Goal: Task Accomplishment & Management: Use online tool/utility

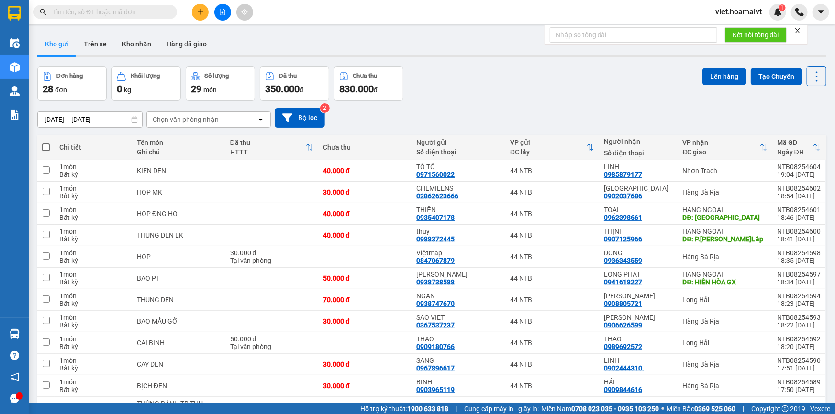
click at [198, 120] on div "Chọn văn phòng nhận" at bounding box center [186, 120] width 66 height 10
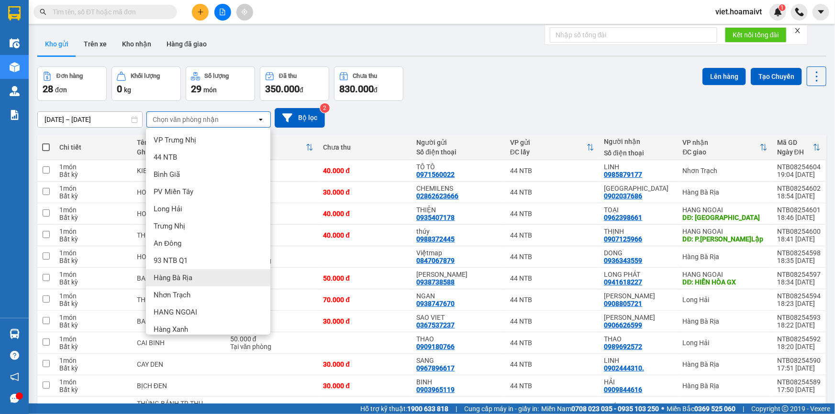
click at [196, 277] on div "Hàng Bà Rịa" at bounding box center [208, 277] width 124 height 17
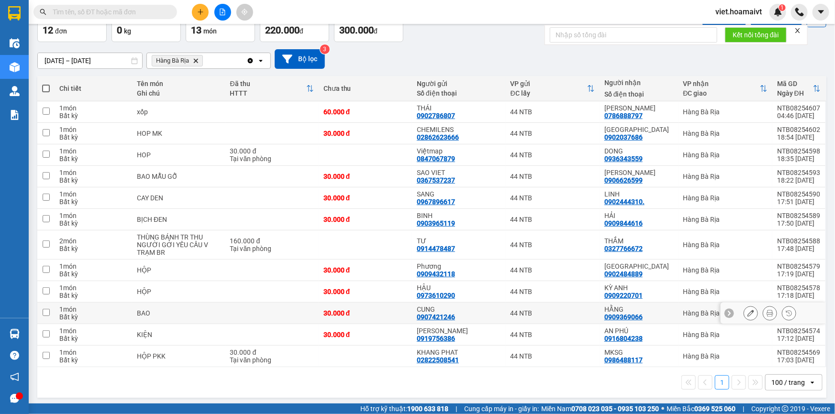
scroll to position [60, 0]
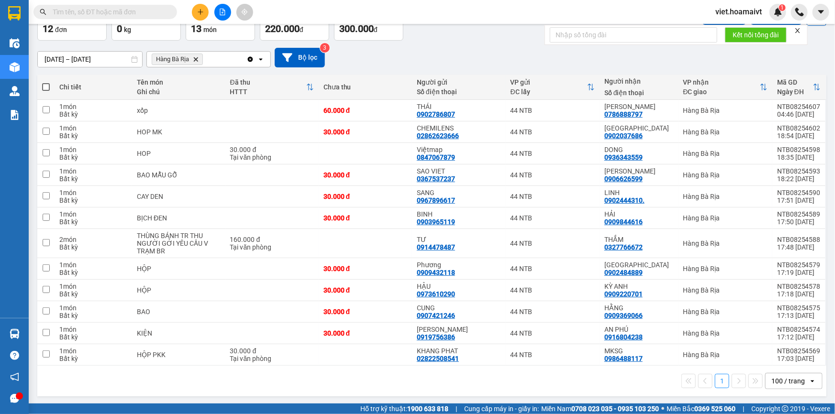
click at [44, 86] on span at bounding box center [46, 87] width 8 height 8
click at [46, 82] on input "checkbox" at bounding box center [46, 82] width 0 height 0
checkbox input "true"
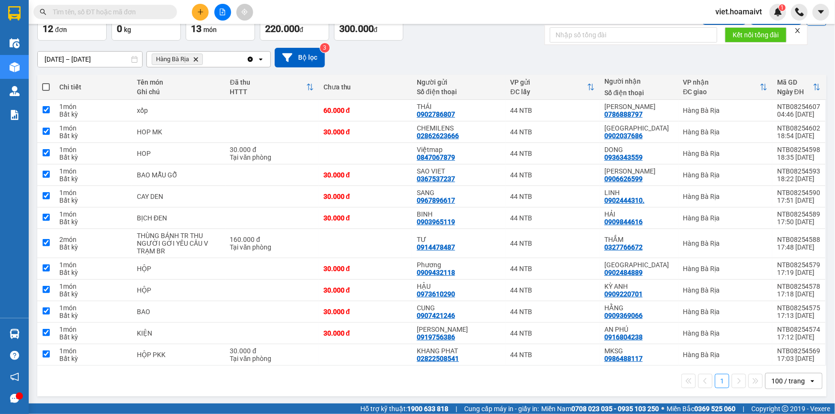
checkbox input "true"
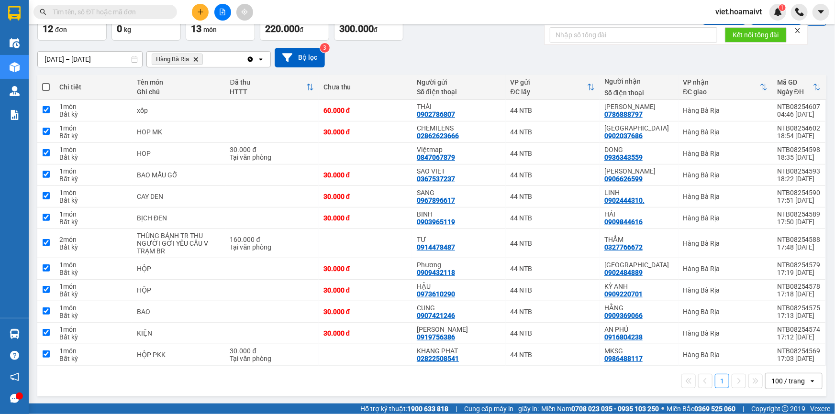
checkbox input "true"
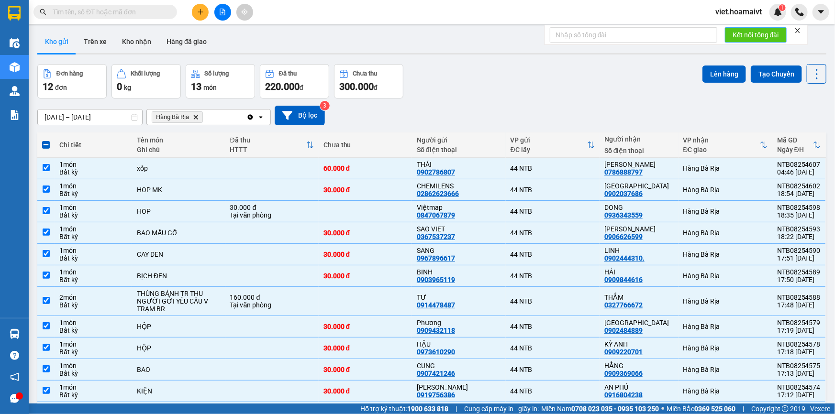
scroll to position [0, 0]
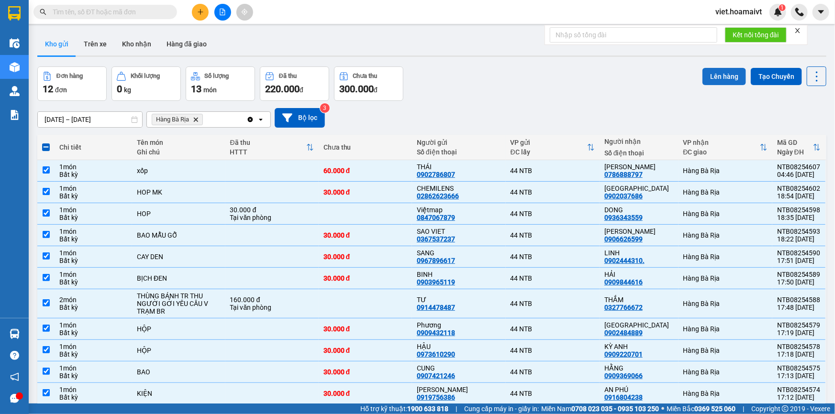
click at [714, 80] on button "Lên hàng" at bounding box center [724, 76] width 44 height 17
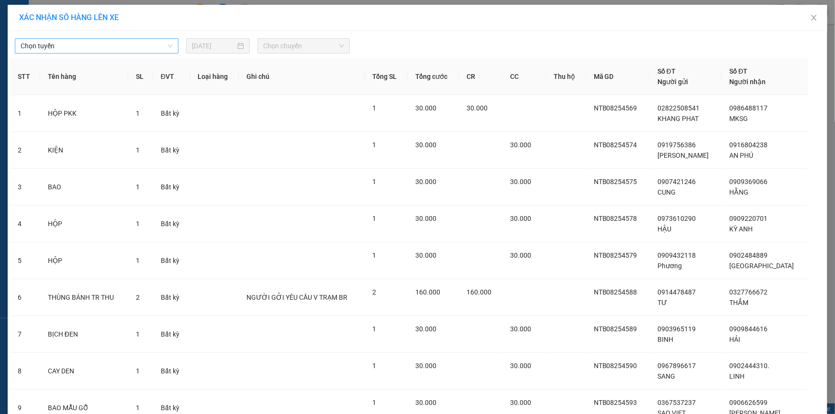
click at [83, 48] on span "Chọn tuyến" at bounding box center [97, 46] width 152 height 14
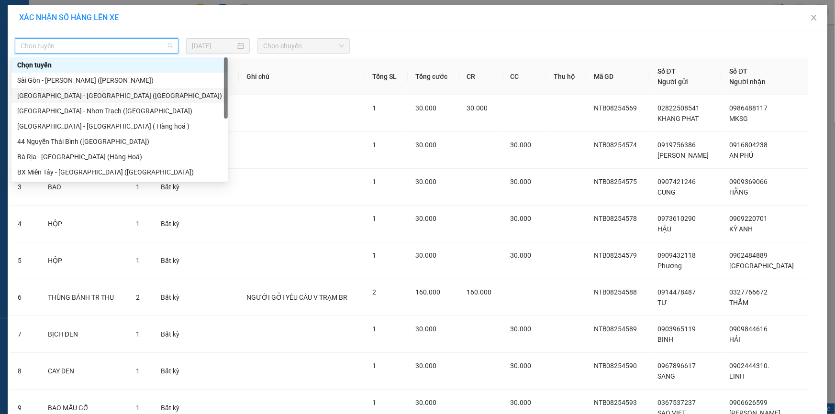
click at [60, 95] on div "[GEOGRAPHIC_DATA] - [GEOGRAPHIC_DATA] ([GEOGRAPHIC_DATA])" at bounding box center [119, 95] width 205 height 11
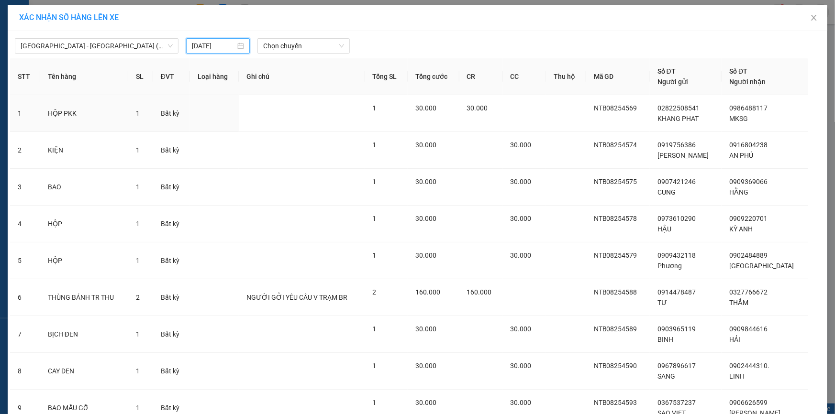
click at [204, 45] on input "[DATE]" at bounding box center [214, 46] width 44 height 11
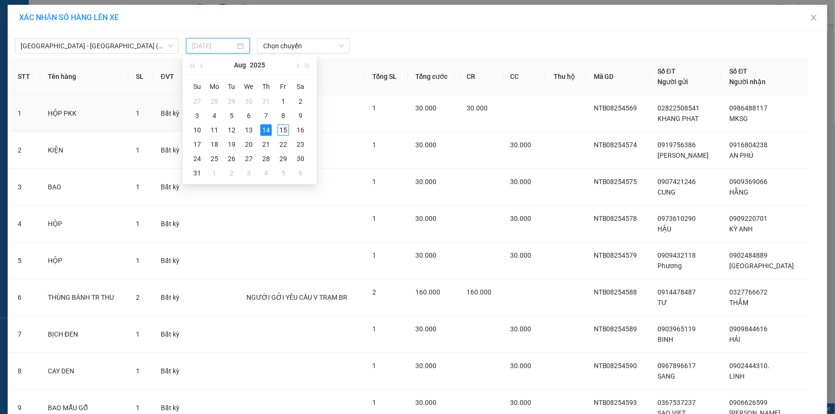
click at [282, 129] on div "15" at bounding box center [283, 129] width 11 height 11
type input "[DATE]"
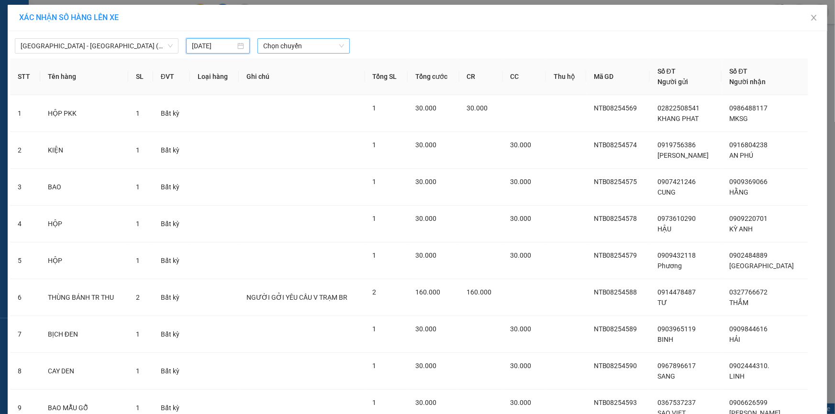
click at [295, 44] on span "Chọn chuyến" at bounding box center [303, 46] width 81 height 14
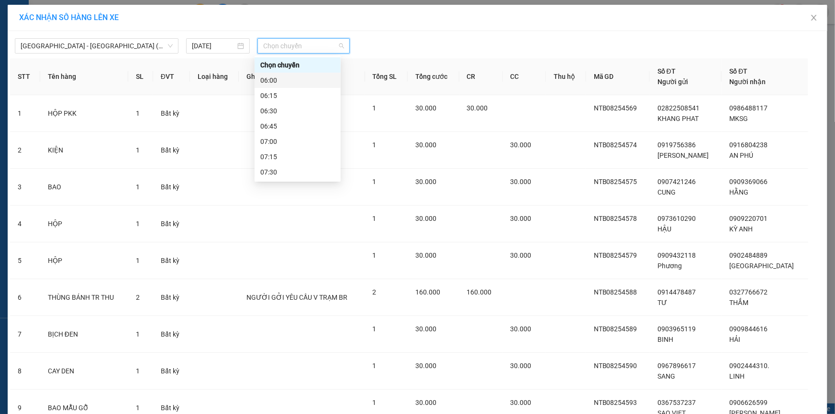
click at [273, 85] on div "06:00" at bounding box center [297, 80] width 75 height 11
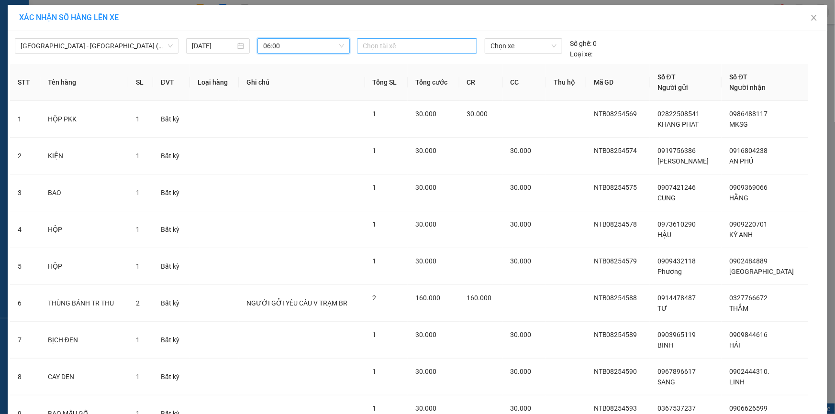
click at [418, 46] on div at bounding box center [416, 45] width 115 height 11
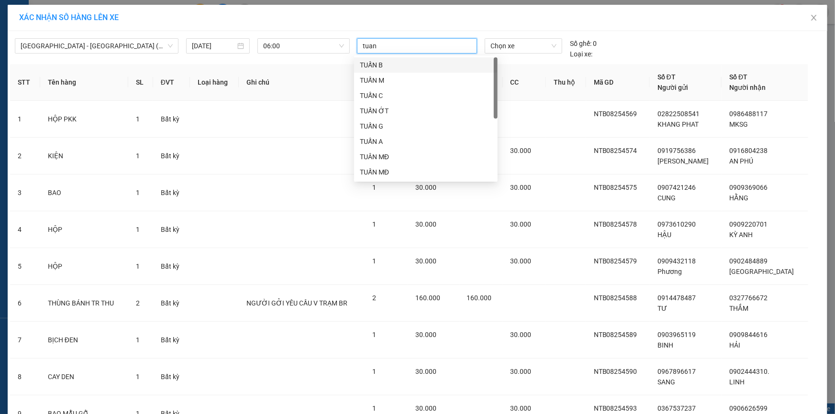
type input "tuan e"
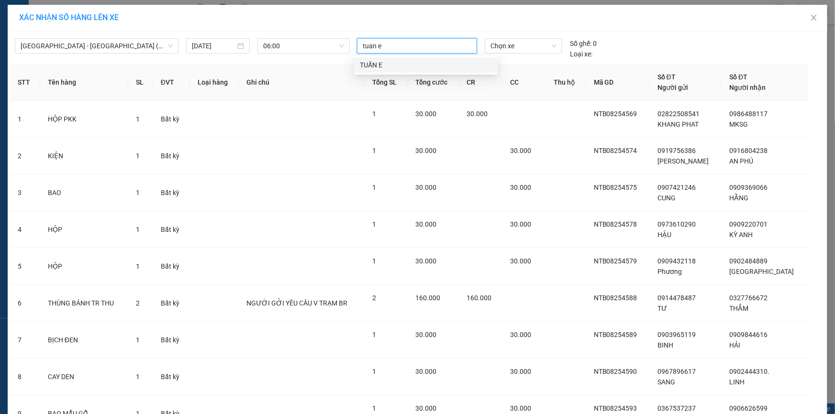
click at [366, 62] on div "TUẤN E" at bounding box center [426, 65] width 132 height 11
click at [521, 44] on span "Chọn xe" at bounding box center [523, 46] width 66 height 14
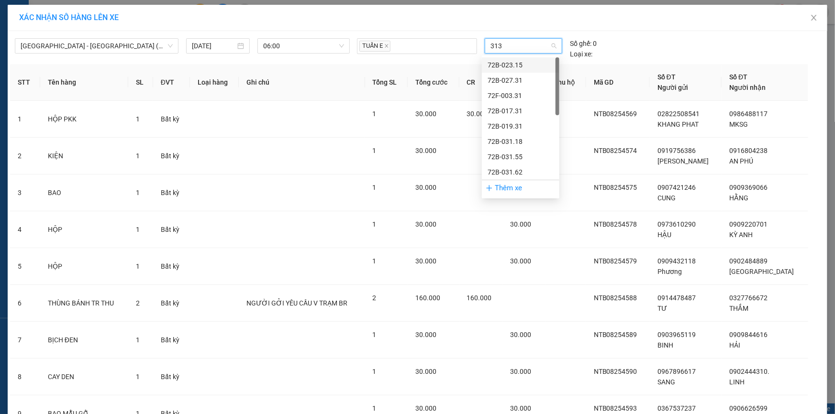
type input "3131"
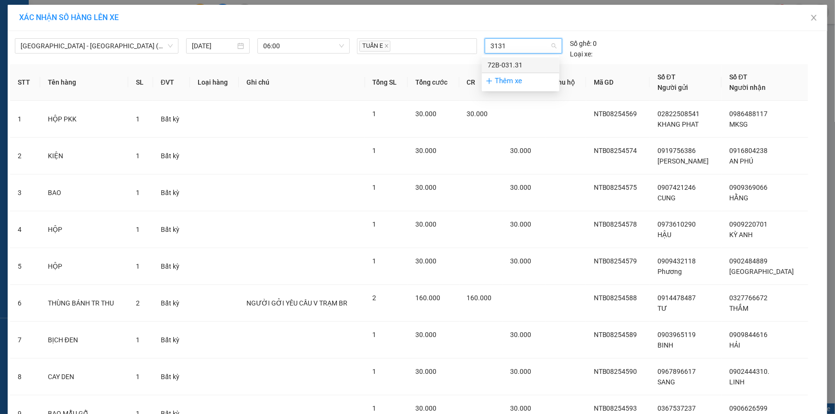
click at [517, 64] on div "72B-031.31" at bounding box center [521, 65] width 66 height 11
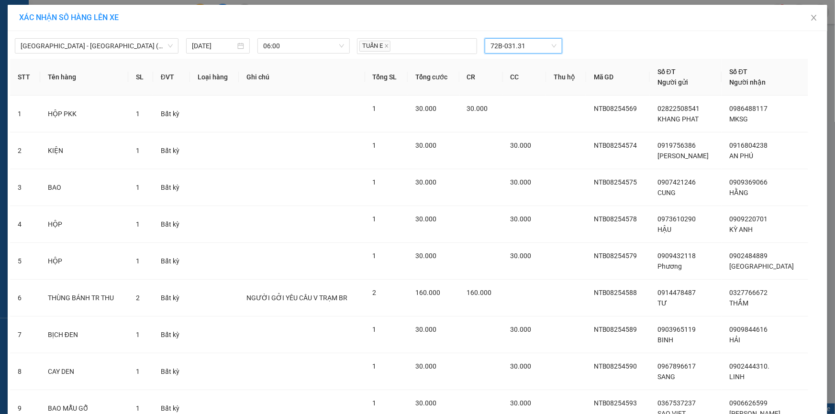
scroll to position [174, 0]
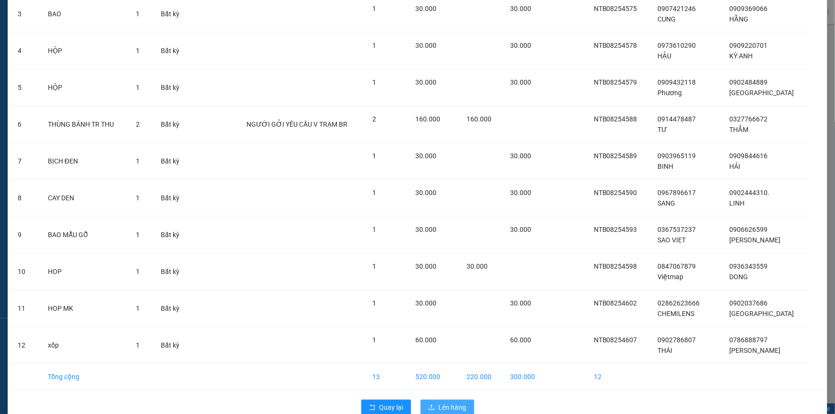
click at [456, 404] on span "Lên hàng" at bounding box center [453, 407] width 28 height 11
